Goal: Task Accomplishment & Management: Complete application form

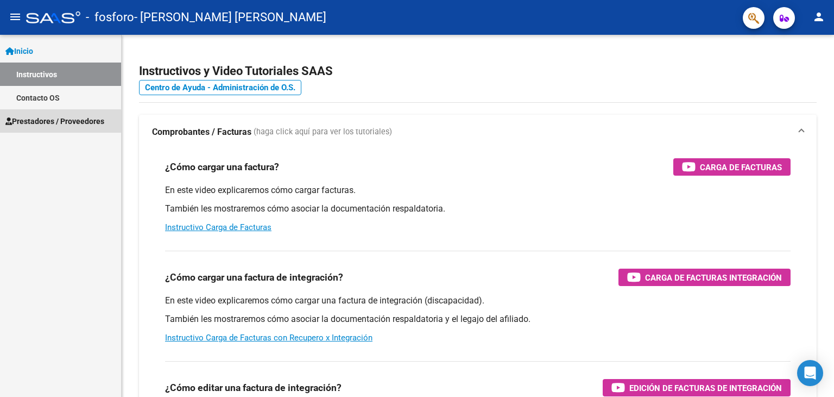
click at [60, 124] on span "Prestadores / Proveedores" at bounding box center [54, 121] width 99 height 12
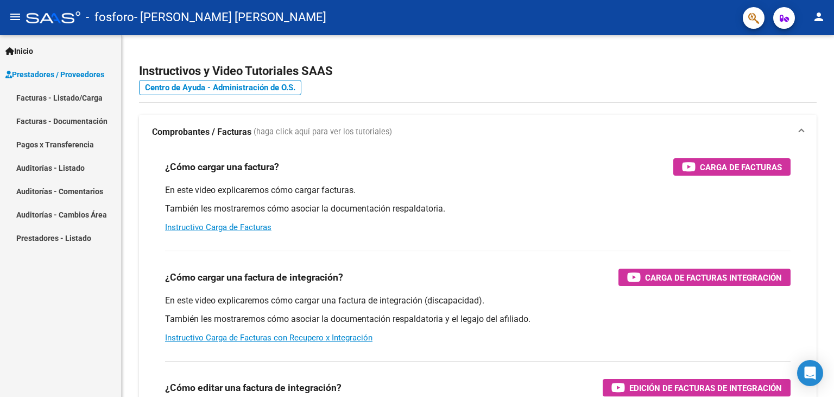
click at [73, 99] on link "Facturas - Listado/Carga" at bounding box center [60, 97] width 121 height 23
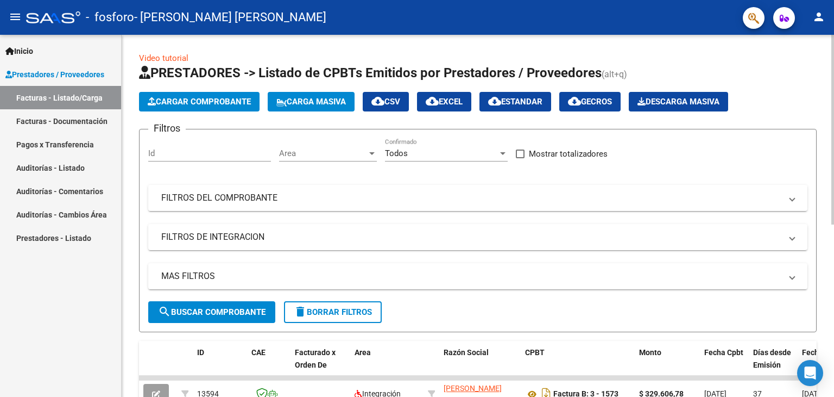
click at [198, 97] on span "Cargar Comprobante" at bounding box center [199, 102] width 103 height 10
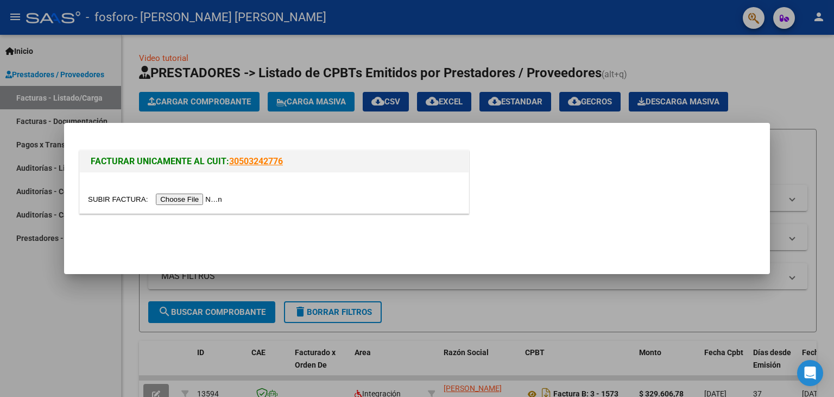
click at [198, 198] on input "file" at bounding box center [156, 198] width 137 height 11
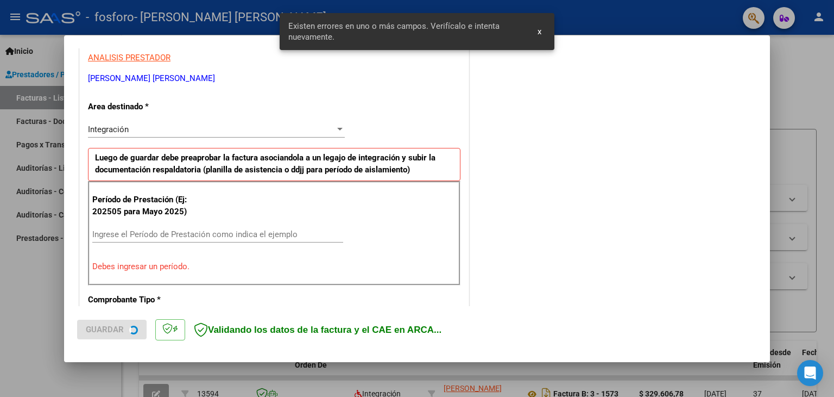
scroll to position [228, 0]
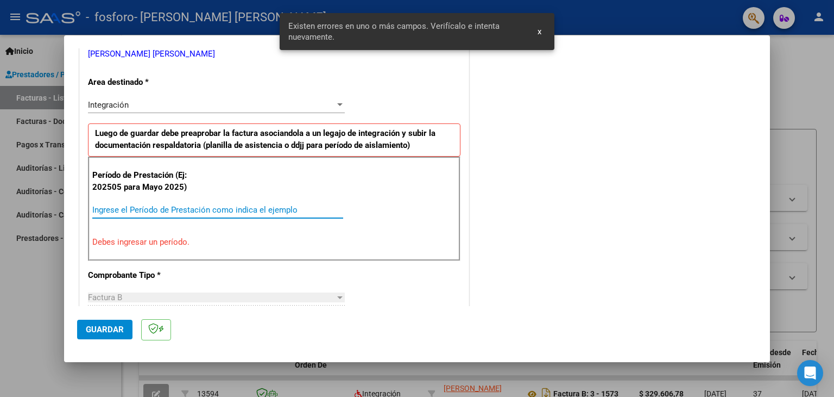
click at [144, 209] on input "Ingrese el Período de Prestación como indica el ejemplo" at bounding box center [217, 210] width 251 height 10
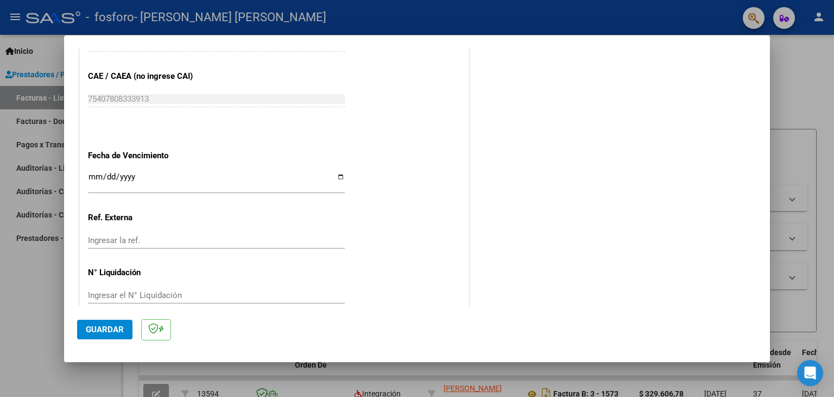
scroll to position [697, 0]
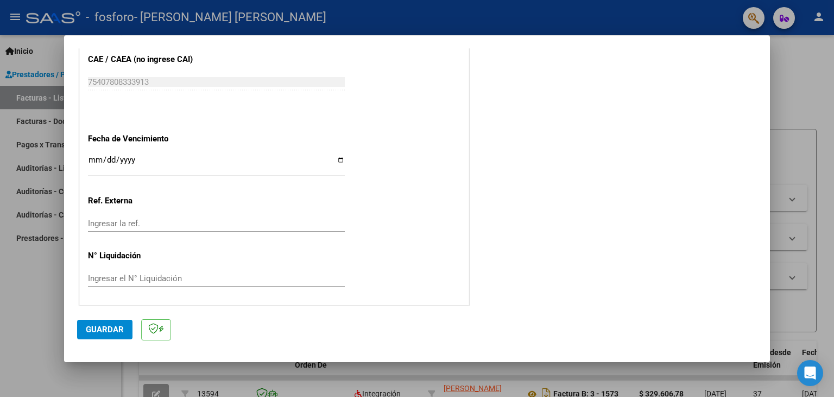
type input "202509"
click at [115, 328] on span "Guardar" at bounding box center [105, 329] width 38 height 10
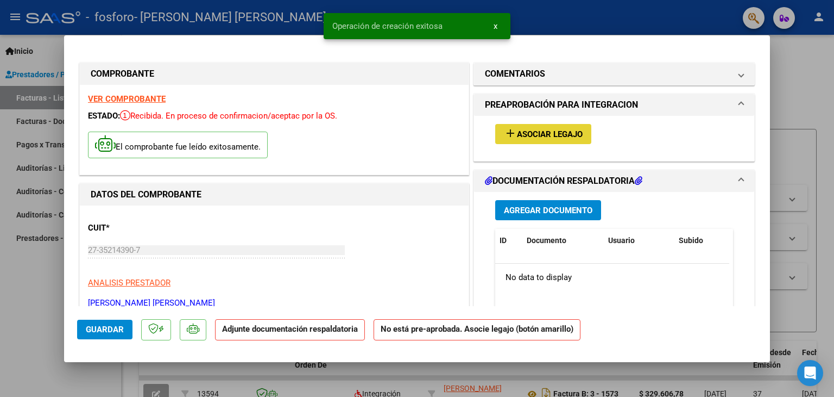
click at [535, 129] on span "Asociar Legajo" at bounding box center [550, 134] width 66 height 10
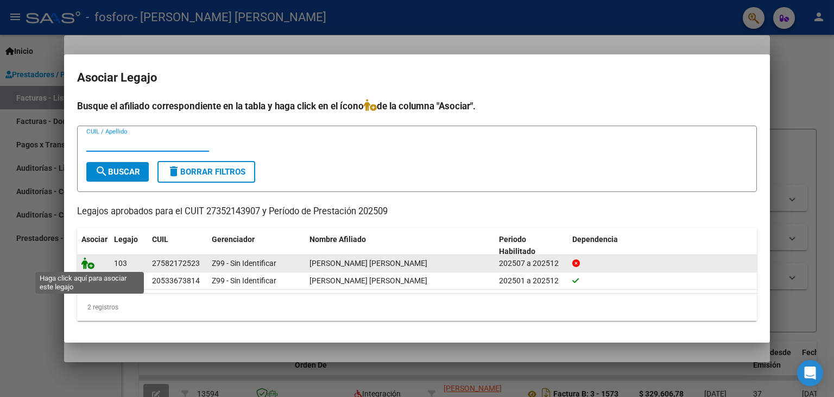
click at [83, 262] on icon at bounding box center [87, 263] width 13 height 12
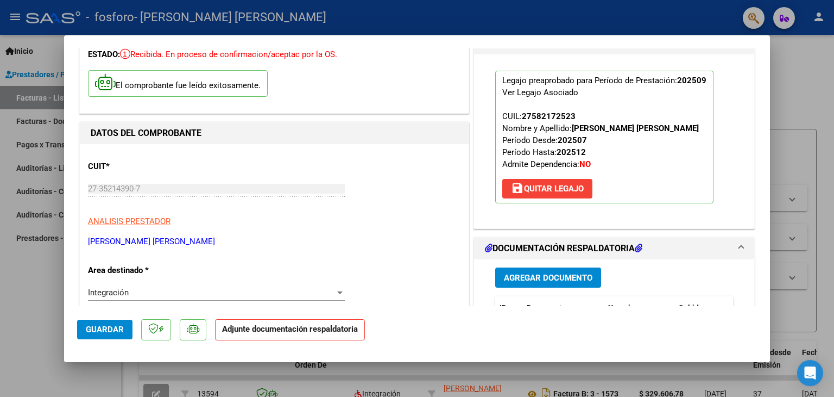
scroll to position [109, 0]
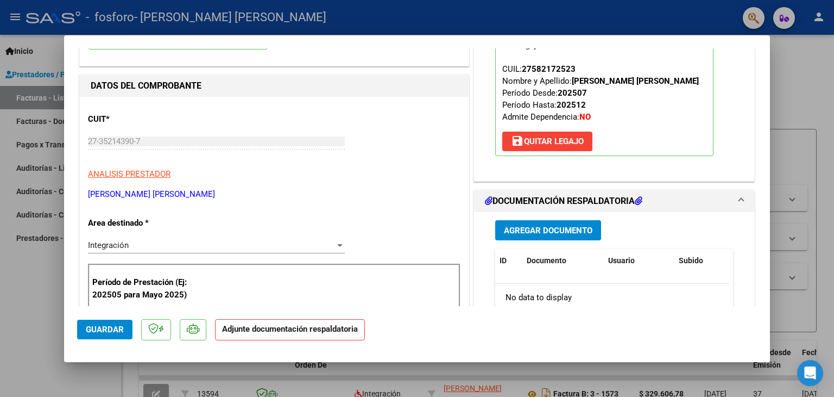
click at [528, 227] on span "Agregar Documento" at bounding box center [548, 230] width 89 height 10
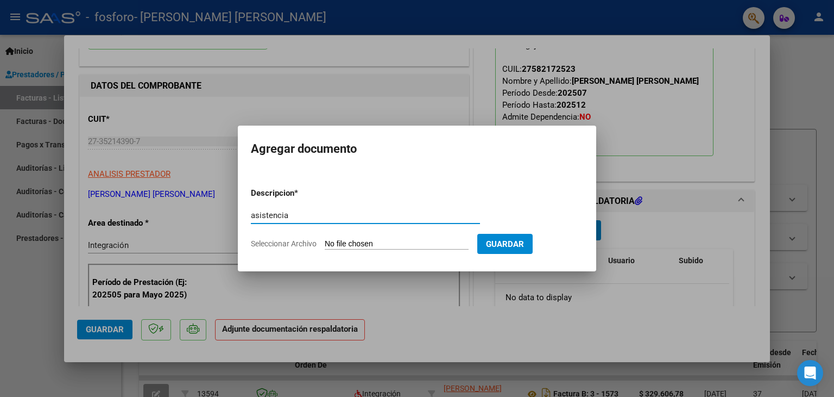
type input "asistencia"
click at [380, 242] on input "Seleccionar Archivo" at bounding box center [397, 244] width 144 height 10
type input "C:\fakepath\Asistencia.jpg"
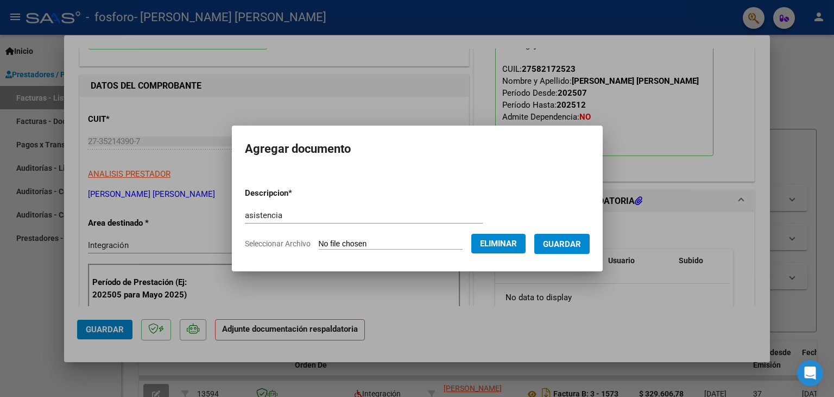
click at [580, 239] on span "Guardar" at bounding box center [562, 244] width 38 height 10
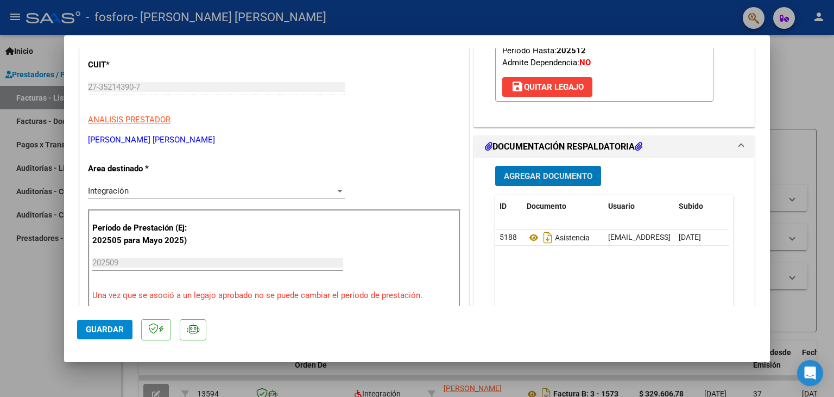
scroll to position [380, 0]
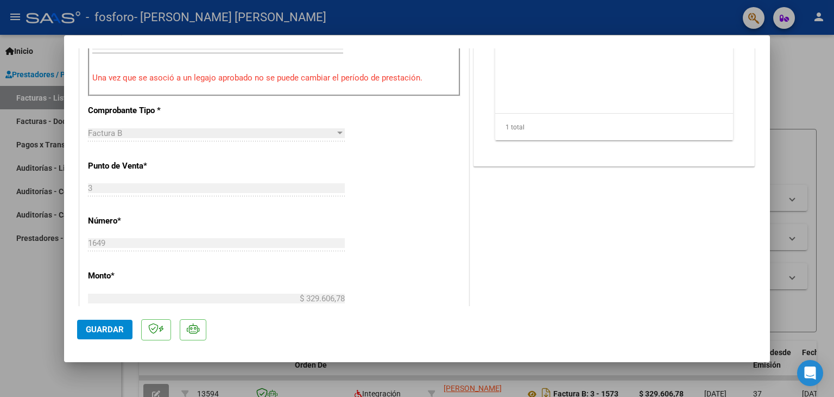
click at [97, 336] on button "Guardar" at bounding box center [104, 329] width 55 height 20
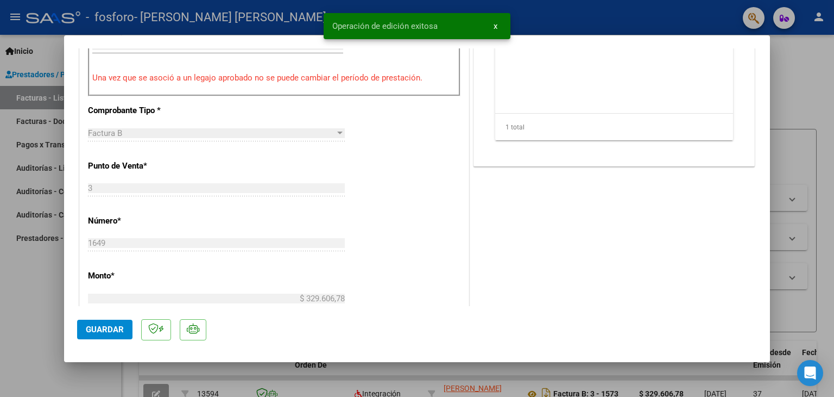
click at [793, 103] on div at bounding box center [417, 198] width 834 height 397
type input "$ 0,00"
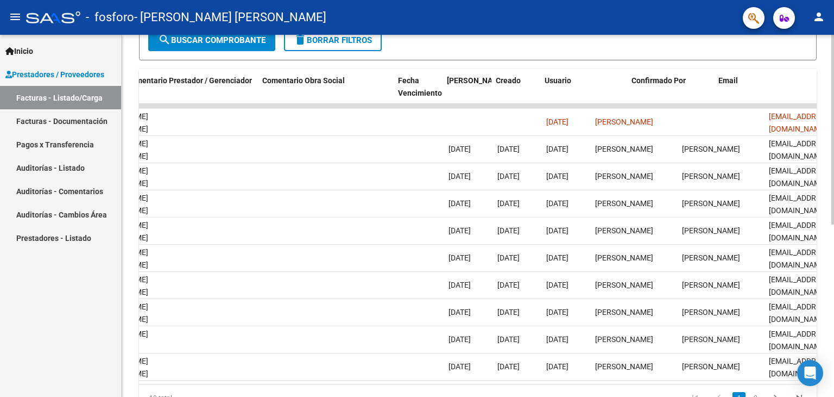
scroll to position [0, 1612]
